Goal: Task Accomplishment & Management: Use online tool/utility

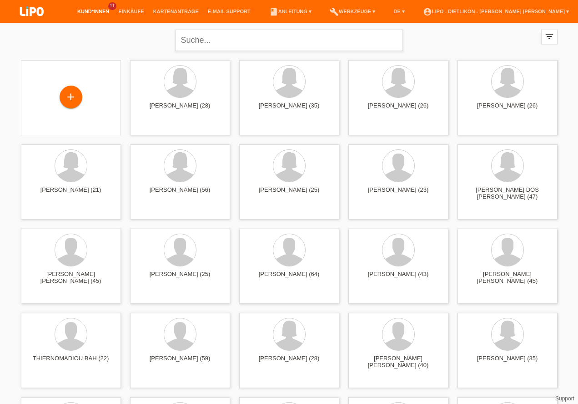
drag, startPoint x: 242, startPoint y: 28, endPoint x: 238, endPoint y: 31, distance: 5.3
click at [240, 29] on div "close" at bounding box center [290, 39] width 228 height 33
click at [235, 33] on input "text" at bounding box center [290, 40] width 228 height 21
click at [239, 41] on input "text" at bounding box center [290, 40] width 228 height 21
paste input "Onwuka"
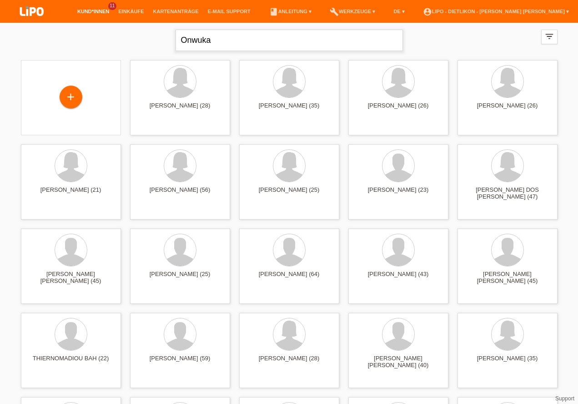
type input "Onwuka"
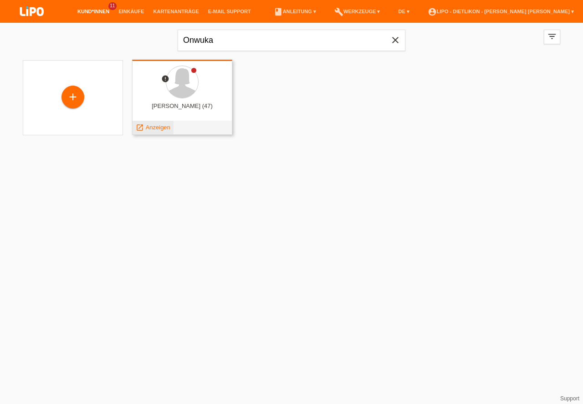
click at [165, 126] on span "Anzeigen" at bounding box center [158, 127] width 25 height 7
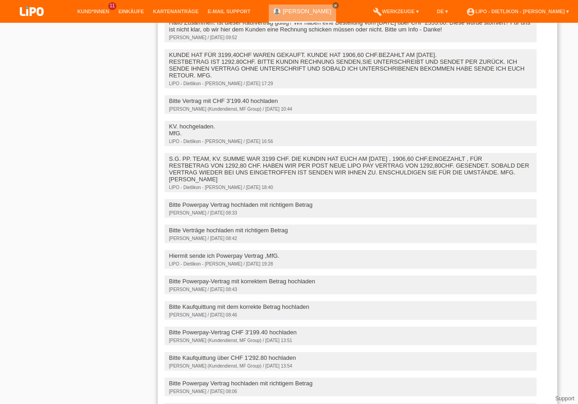
scroll to position [986, 0]
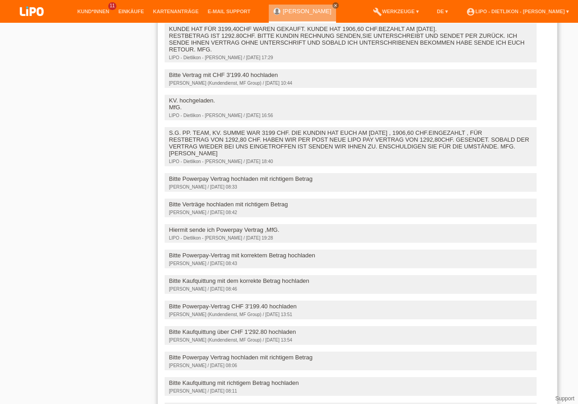
click at [549, 238] on div "Die Rechnungsversand-Option wurde von Post auf E-Mail geändert. 19.04.2025 17:5…" at bounding box center [358, 71] width 386 height 986
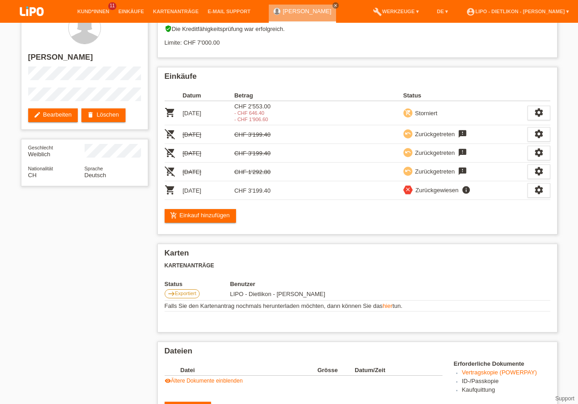
scroll to position [0, 0]
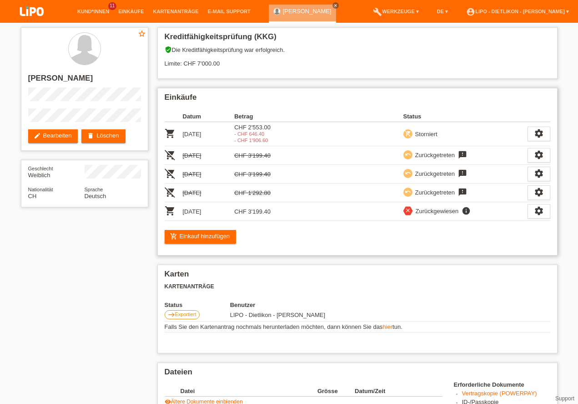
drag, startPoint x: 258, startPoint y: 138, endPoint x: 264, endPoint y: 141, distance: 6.8
click at [258, 139] on div "- CHF 1'906.60" at bounding box center [260, 139] width 52 height 5
drag, startPoint x: 271, startPoint y: 141, endPoint x: 239, endPoint y: 134, distance: 32.9
click at [252, 138] on div "- CHF 1'906.60" at bounding box center [260, 139] width 52 height 5
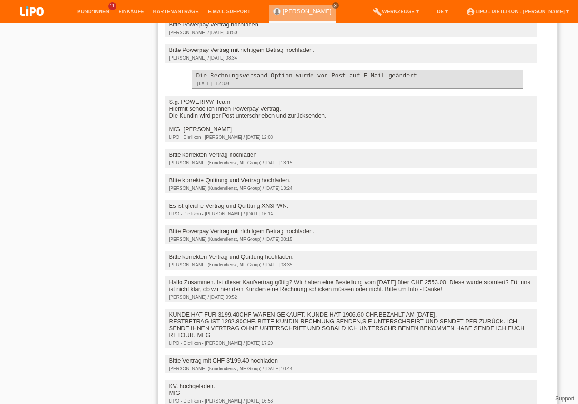
scroll to position [908, 0]
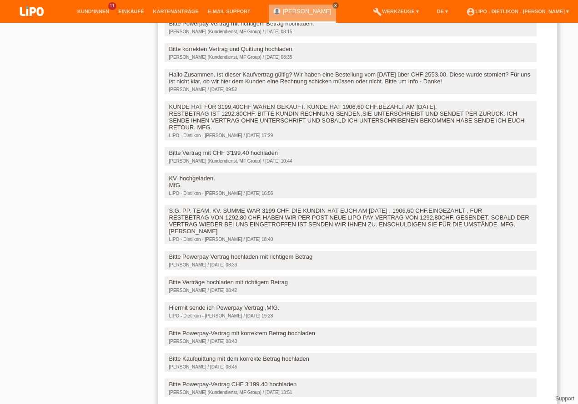
drag, startPoint x: 404, startPoint y: 233, endPoint x: 420, endPoint y: 238, distance: 16.7
click at [420, 234] on div "S.G. PP. TEAM, KV. SUMME WAR 3199 CHF. DIE KUNDIN HAT EUCH AM 17.06.25 , 1906,6…" at bounding box center [350, 220] width 363 height 27
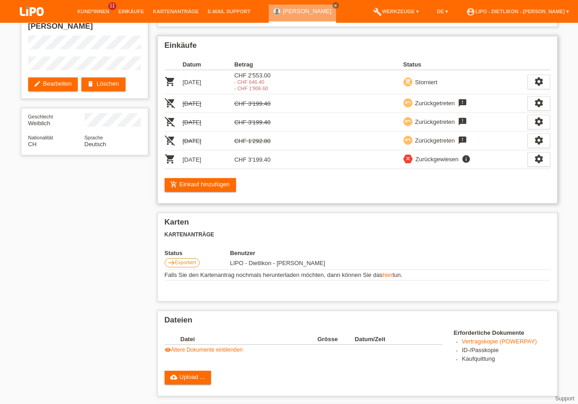
scroll to position [0, 0]
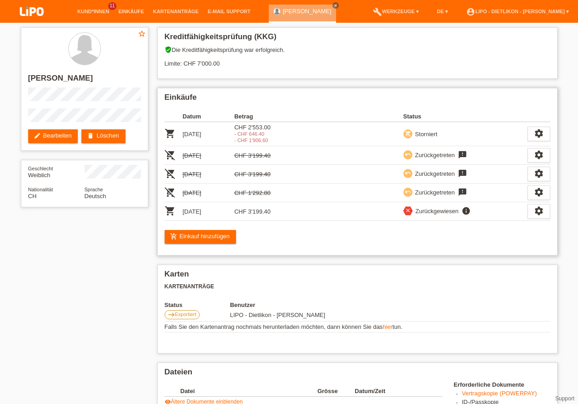
drag, startPoint x: 251, startPoint y: 209, endPoint x: 266, endPoint y: 213, distance: 15.9
click at [266, 213] on td "CHF 3'199.40" at bounding box center [260, 211] width 52 height 19
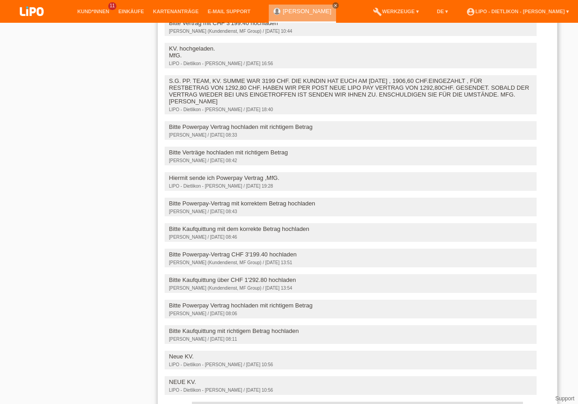
scroll to position [1240, 0]
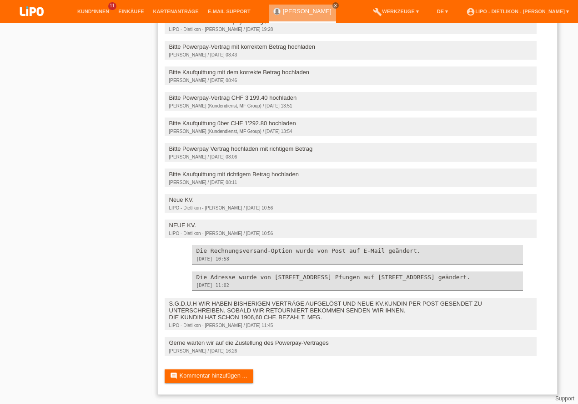
drag, startPoint x: 191, startPoint y: 157, endPoint x: 307, endPoint y: 160, distance: 116.1
click at [307, 171] on div "Bitte Kaufquittung mit richtigem Betrag hochladen" at bounding box center [350, 174] width 363 height 7
drag, startPoint x: 190, startPoint y: 158, endPoint x: 301, endPoint y: 157, distance: 111.1
drag, startPoint x: 178, startPoint y: 344, endPoint x: 340, endPoint y: 345, distance: 162.5
click at [340, 345] on div "Gerne warten wir auf die Zustellung des Powerpay-Vertrages" at bounding box center [350, 342] width 363 height 7
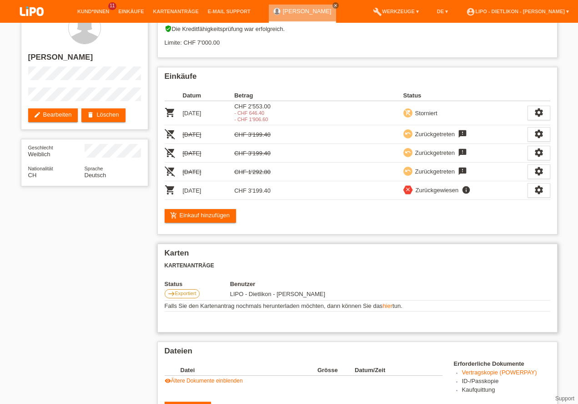
scroll to position [0, 0]
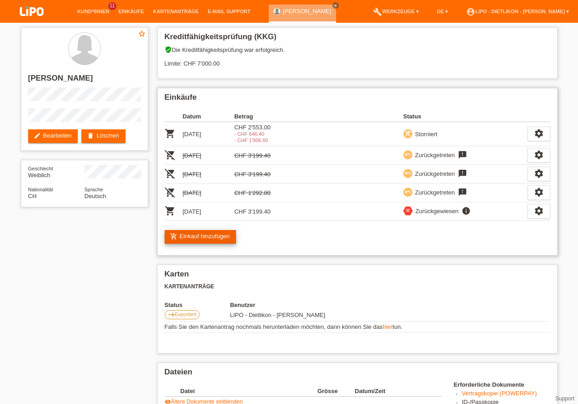
click at [202, 234] on link "add_shopping_cart Einkauf hinzufügen" at bounding box center [201, 237] width 72 height 14
click at [427, 209] on div "Zurückgewiesen" at bounding box center [436, 211] width 46 height 10
click at [544, 208] on div "settings" at bounding box center [539, 211] width 23 height 15
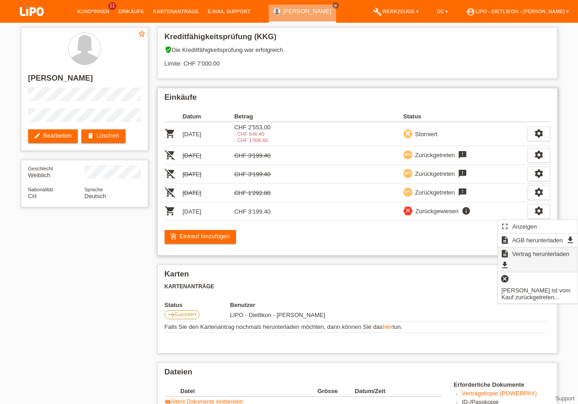
click at [518, 263] on div "description Vertrag herunterladen get_app" at bounding box center [538, 259] width 80 height 25
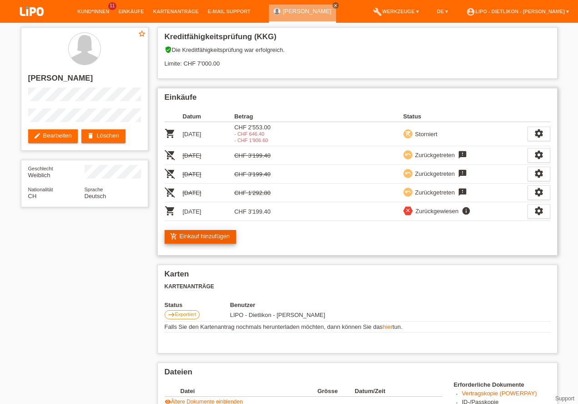
click at [189, 237] on link "add_shopping_cart Einkauf hinzufügen" at bounding box center [201, 237] width 72 height 14
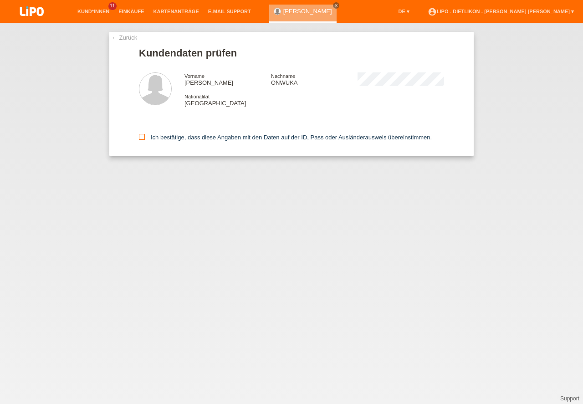
click at [141, 139] on icon at bounding box center [142, 137] width 6 height 6
click at [141, 139] on input "Ich bestätige, dass diese Angaben mit den Daten auf der ID, Pass oder Ausländer…" at bounding box center [142, 137] width 6 height 6
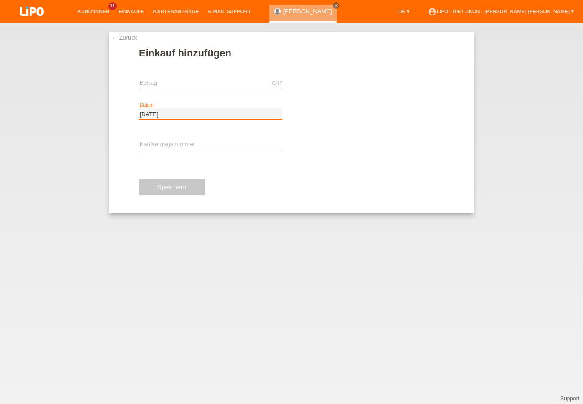
click at [197, 118] on input "[DATE]" at bounding box center [210, 113] width 143 height 11
drag, startPoint x: 197, startPoint y: 114, endPoint x: 124, endPoint y: 112, distance: 72.4
click at [139, 112] on input "30.09.2025" at bounding box center [210, 113] width 143 height 11
click at [502, 310] on div "← Zurück Einkauf hinzufügen CHF error Betrag assignment_turned_in" at bounding box center [291, 213] width 583 height 381
drag, startPoint x: 177, startPoint y: 115, endPoint x: 62, endPoint y: 84, distance: 119.3
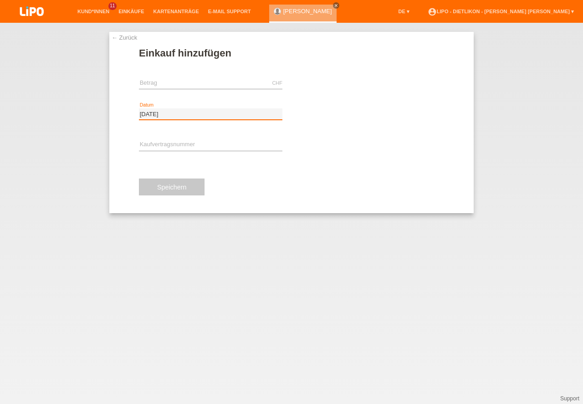
click at [139, 108] on input "30.09.2025" at bounding box center [210, 113] width 143 height 11
drag, startPoint x: 132, startPoint y: 126, endPoint x: 143, endPoint y: 114, distance: 16.4
click at [138, 118] on div "← Zurück Einkauf hinzufügen CHF error Betrag" at bounding box center [291, 122] width 364 height 181
click at [144, 113] on input "30.09.2025" at bounding box center [210, 113] width 143 height 11
click at [151, 111] on input "30.09.2025" at bounding box center [210, 113] width 143 height 11
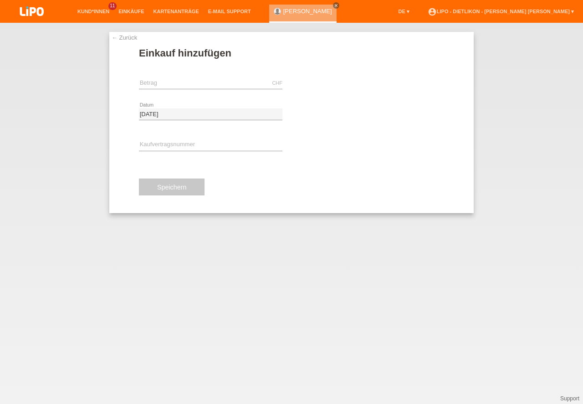
click at [115, 35] on link "← Zurück" at bounding box center [124, 37] width 25 height 7
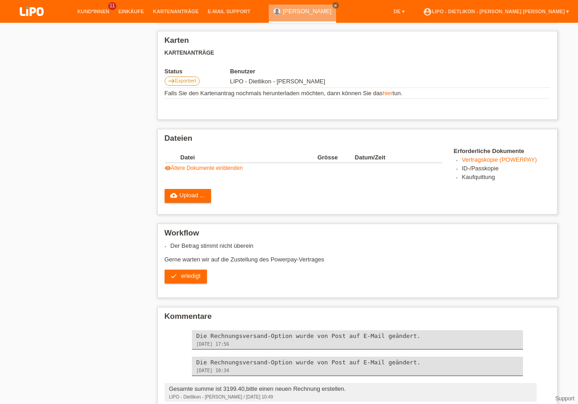
scroll to position [285, 0]
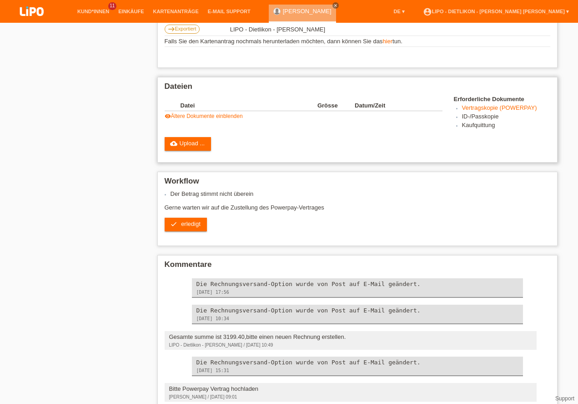
click at [528, 108] on link "Vertragskopie (POWERPAY)" at bounding box center [499, 107] width 75 height 7
click at [501, 110] on link "Vertragskopie (POWERPAY)" at bounding box center [499, 107] width 75 height 7
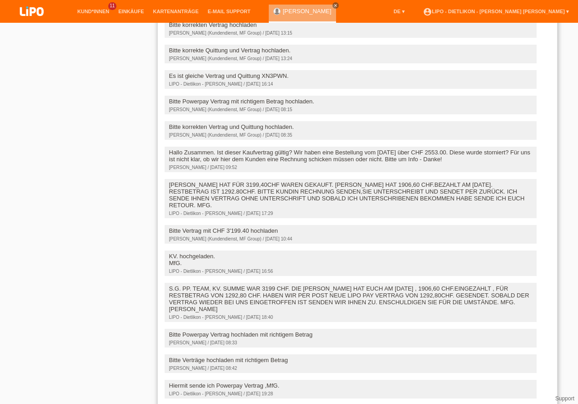
scroll to position [856, 0]
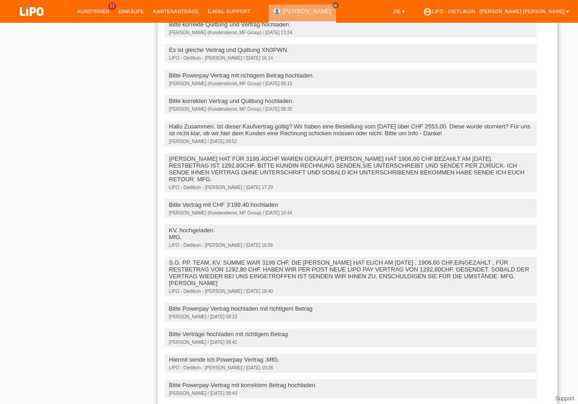
click at [420, 177] on div "KUNDE HAT FÜR 3199,40CHF WAREN GEKAUFT. KUNDE HAT 1906,60 CHF.BEZAHLT AM 17.06.…" at bounding box center [350, 168] width 363 height 27
click at [226, 182] on div "KUNDE HAT FÜR 3199,40CHF WAREN GEKAUFT. KUNDE HAT 1906,60 CHF.BEZAHLT AM 17.06.…" at bounding box center [350, 168] width 363 height 27
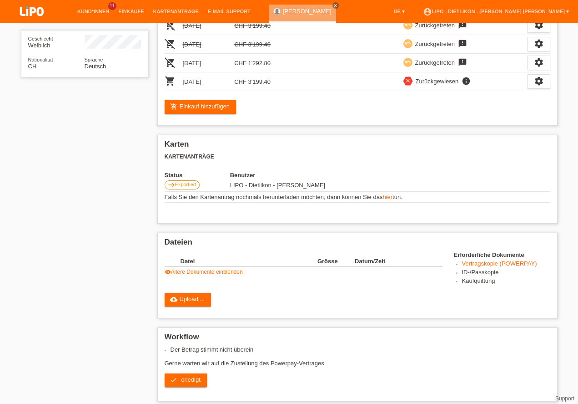
scroll to position [0, 0]
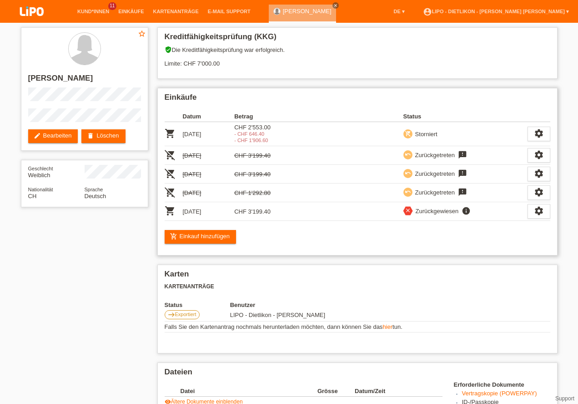
drag, startPoint x: 279, startPoint y: 138, endPoint x: 235, endPoint y: 143, distance: 43.5
click at [235, 143] on div "- CHF 1'906.60" at bounding box center [260, 139] width 52 height 5
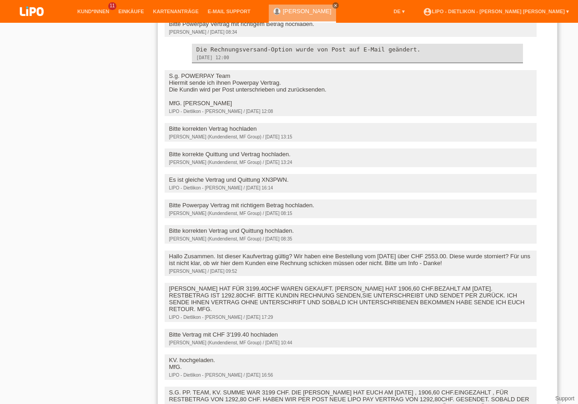
scroll to position [778, 0]
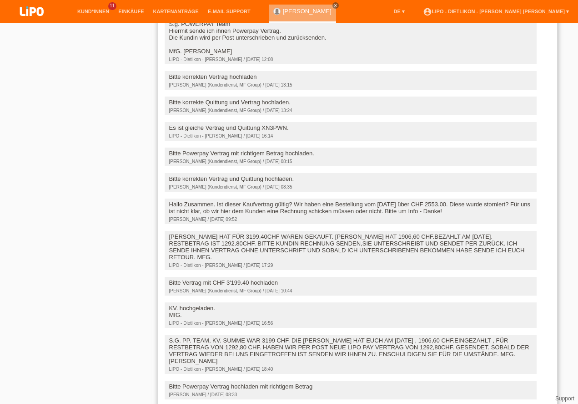
drag, startPoint x: 338, startPoint y: 250, endPoint x: 343, endPoint y: 254, distance: 6.6
click at [344, 258] on div "KUNDE HAT FÜR 3199,40CHF WAREN GEKAUFT. KUNDE HAT 1906,60 CHF.BEZAHLT AM 17.06.…" at bounding box center [350, 246] width 363 height 27
drag, startPoint x: 341, startPoint y: 254, endPoint x: 444, endPoint y: 254, distance: 102.4
click at [444, 254] on div "KUNDE HAT FÜR 3199,40CHF WAREN GEKAUFT. KUNDE HAT 1906,60 CHF.BEZAHLT AM 17.06.…" at bounding box center [350, 246] width 363 height 27
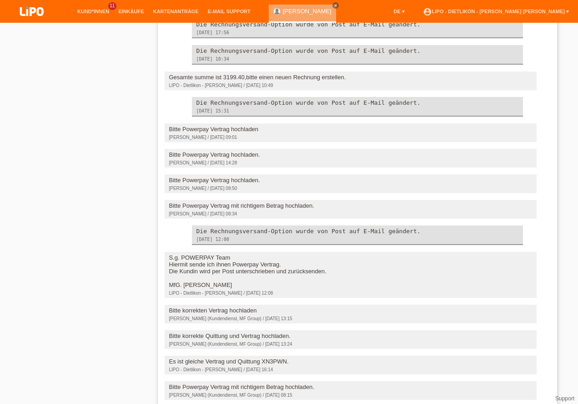
scroll to position [415, 0]
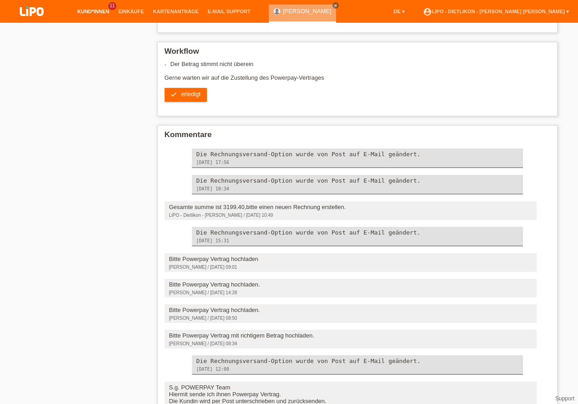
click at [88, 10] on link "Kund*innen" at bounding box center [93, 11] width 41 height 5
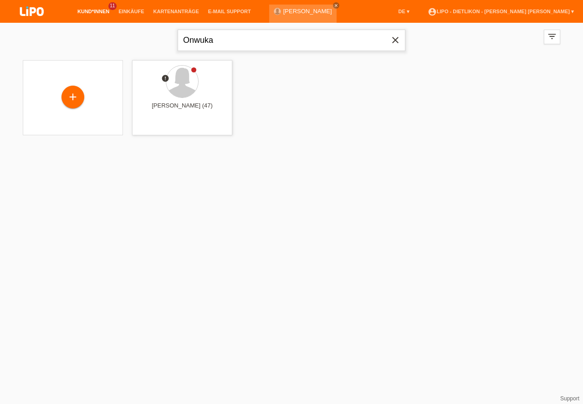
drag, startPoint x: 286, startPoint y: 41, endPoint x: 134, endPoint y: 29, distance: 152.0
click at [177, 30] on input "Onwuka" at bounding box center [291, 40] width 228 height 21
type input "[PERSON_NAME]"
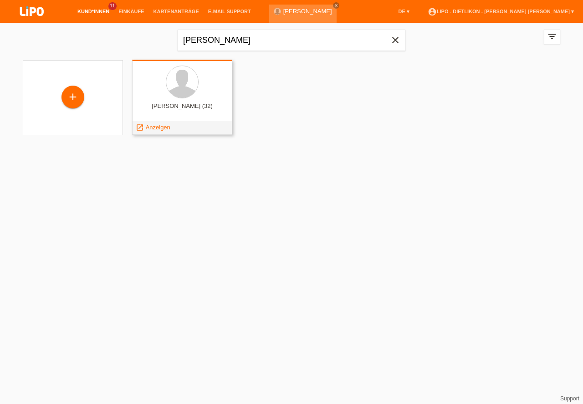
click at [210, 88] on div at bounding box center [182, 83] width 86 height 34
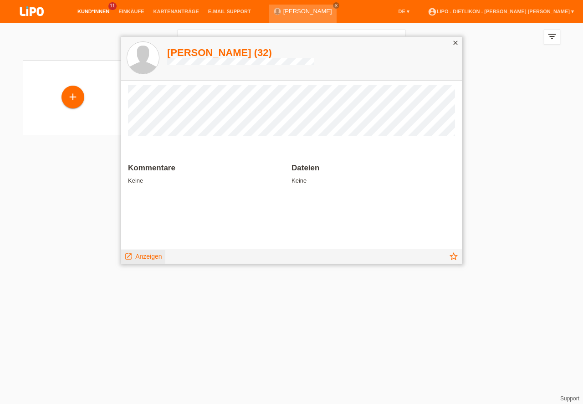
click at [150, 256] on span "Anzeigen" at bounding box center [148, 256] width 26 height 7
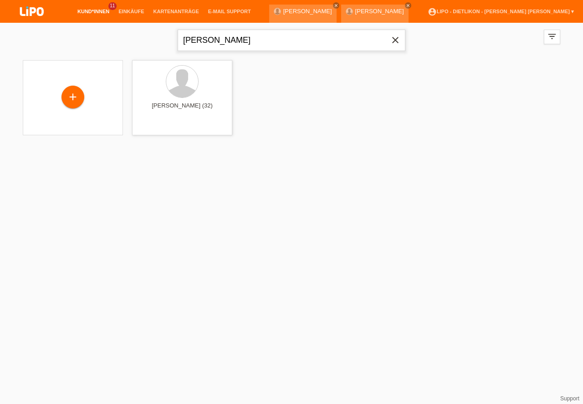
drag, startPoint x: 243, startPoint y: 46, endPoint x: 128, endPoint y: 31, distance: 115.1
click at [177, 31] on input "[PERSON_NAME]" at bounding box center [291, 40] width 228 height 21
type input "A"
type input "S"
type input "X"
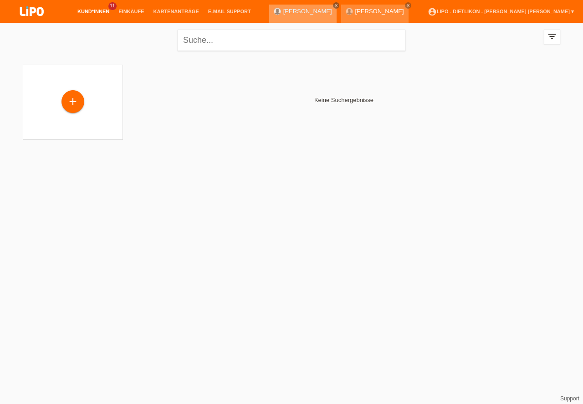
click at [333, 8] on link "close" at bounding box center [336, 5] width 6 height 6
click at [338, 5] on icon "close" at bounding box center [336, 5] width 5 height 5
click at [204, 42] on input "text" at bounding box center [291, 40] width 228 height 21
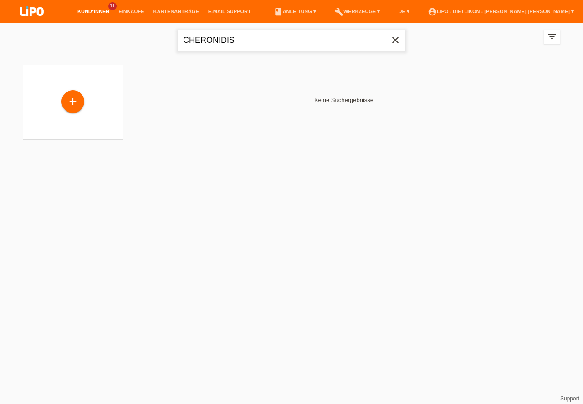
drag, startPoint x: 235, startPoint y: 45, endPoint x: 46, endPoint y: 7, distance: 193.1
click at [177, 30] on input "CHERONIDIS" at bounding box center [291, 40] width 228 height 21
type input "CHERONIDIS"
click at [91, 8] on li "Kund*innen 11" at bounding box center [93, 11] width 41 height 23
click at [96, 15] on li "Kund*innen 11" at bounding box center [93, 11] width 41 height 23
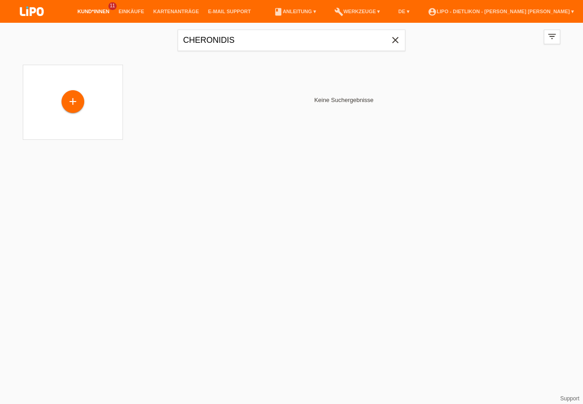
click at [96, 15] on li "Kund*innen 11" at bounding box center [93, 11] width 41 height 23
click at [96, 7] on li "Kund*innen 11" at bounding box center [93, 11] width 41 height 23
click at [123, 12] on link "Einkäufe" at bounding box center [131, 11] width 35 height 5
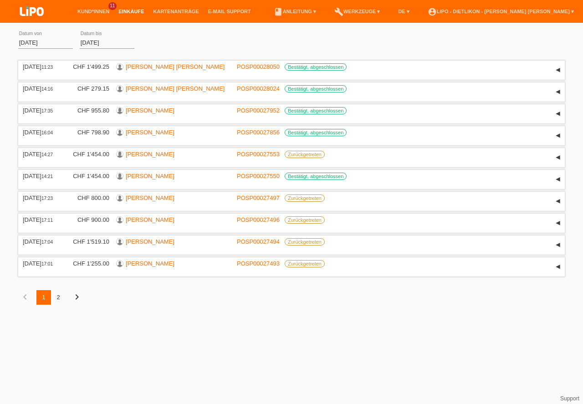
click at [63, 295] on div "2" at bounding box center [58, 297] width 15 height 15
